Goal: Navigation & Orientation: Find specific page/section

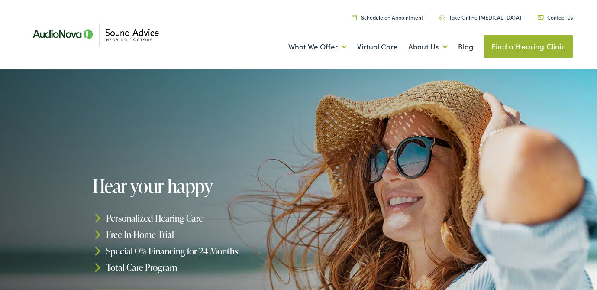
click at [509, 42] on link "Find a Hearing Clinic" at bounding box center [529, 46] width 90 height 23
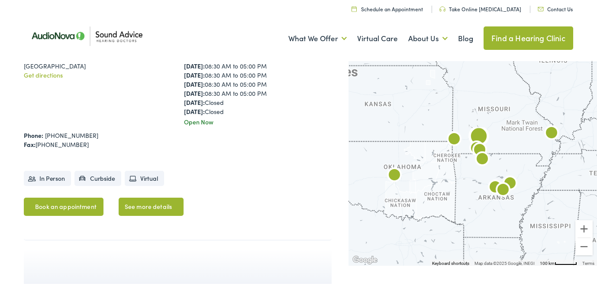
scroll to position [2062, 0]
